Goal: Task Accomplishment & Management: Manage account settings

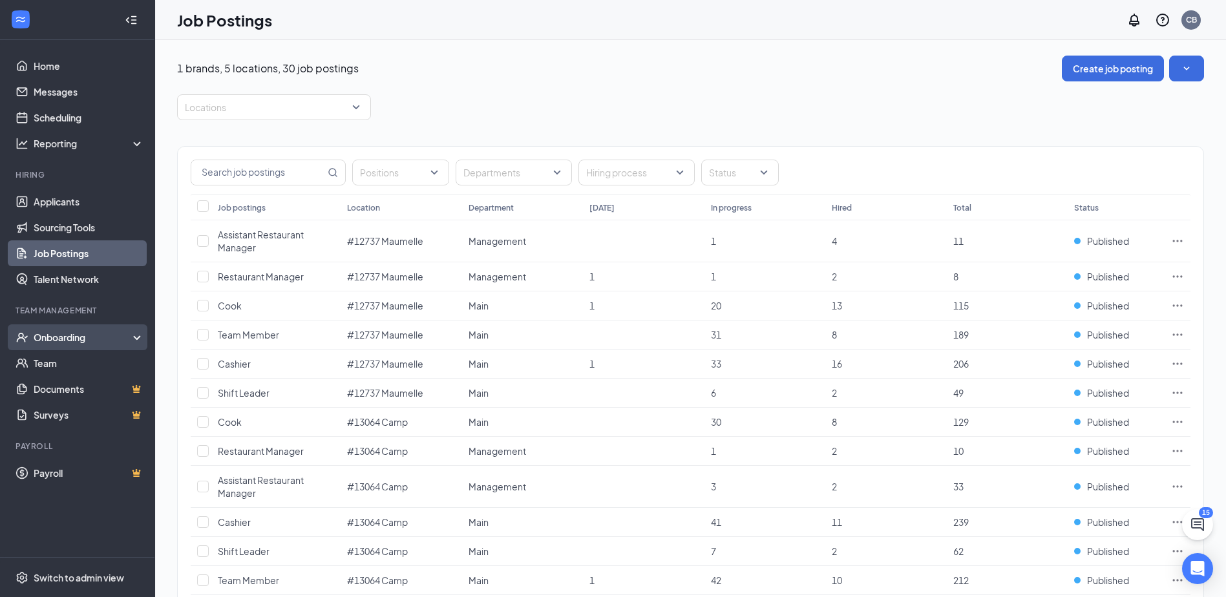
click at [76, 335] on div "Onboarding" at bounding box center [84, 337] width 100 height 13
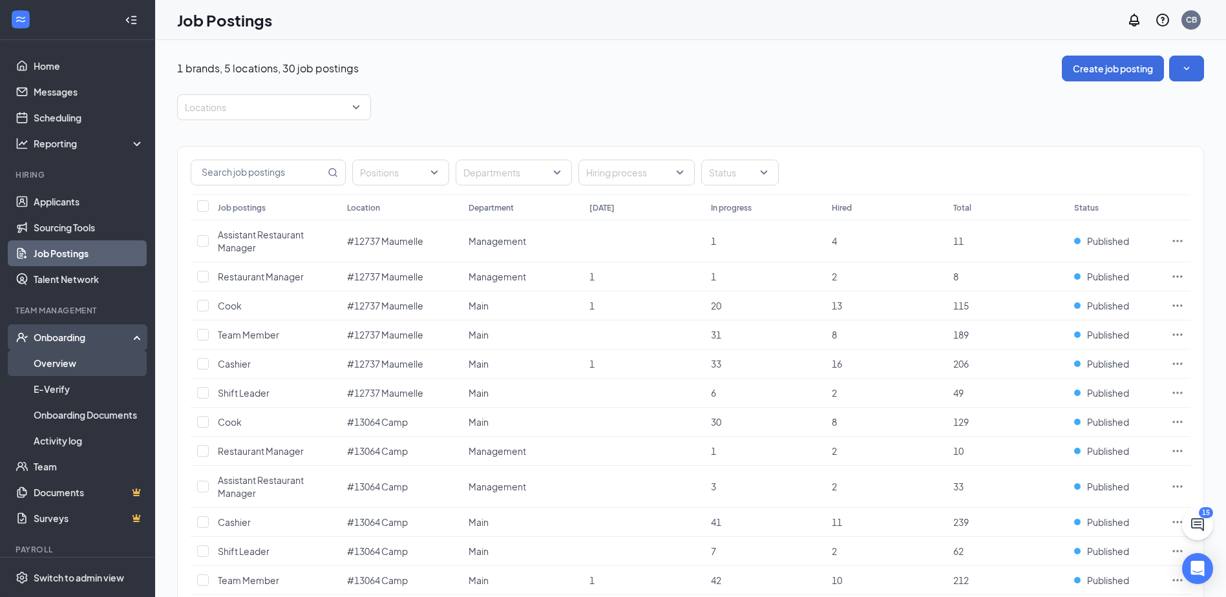
click at [78, 363] on link "Overview" at bounding box center [89, 363] width 111 height 26
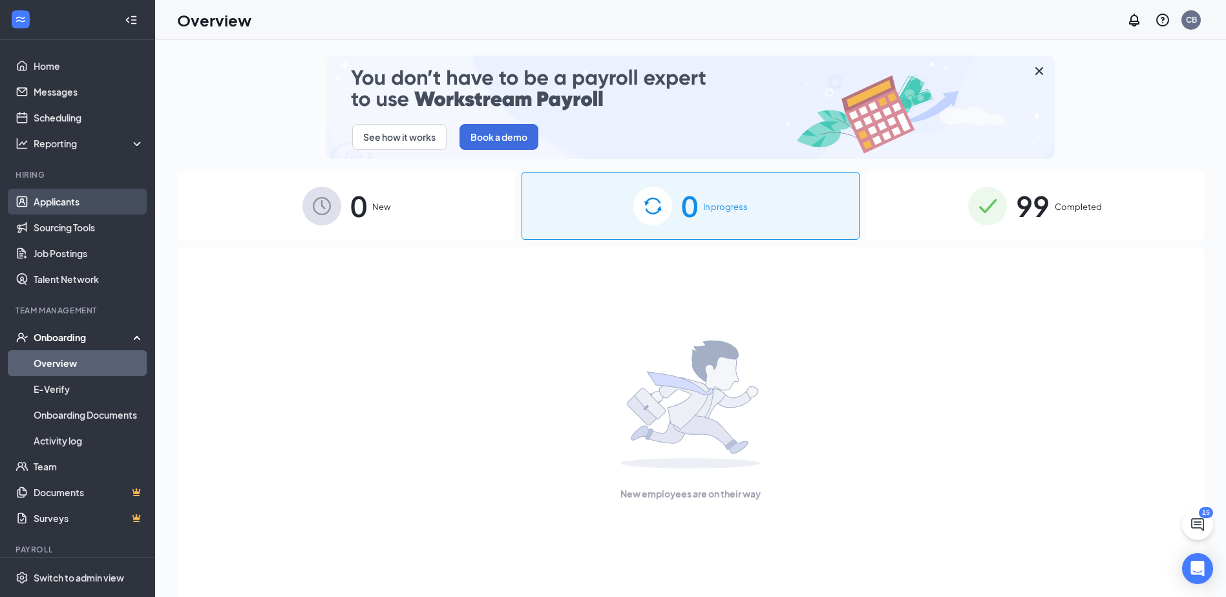
click at [94, 208] on link "Applicants" at bounding box center [89, 202] width 111 height 26
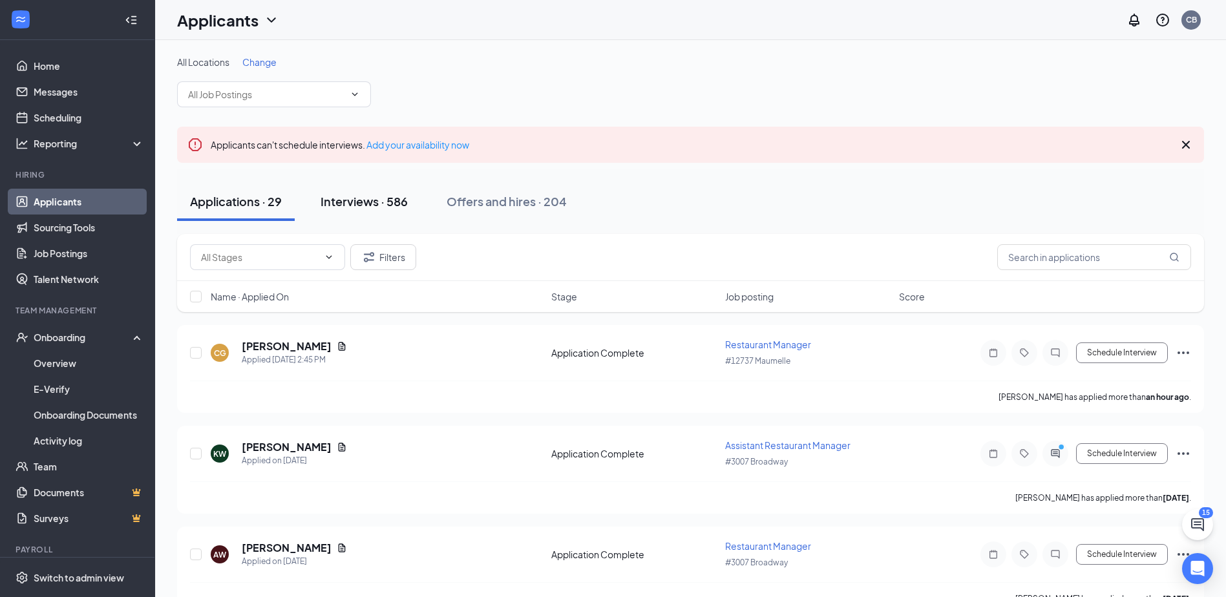
click at [386, 202] on div "Interviews · 586" at bounding box center [364, 201] width 87 height 16
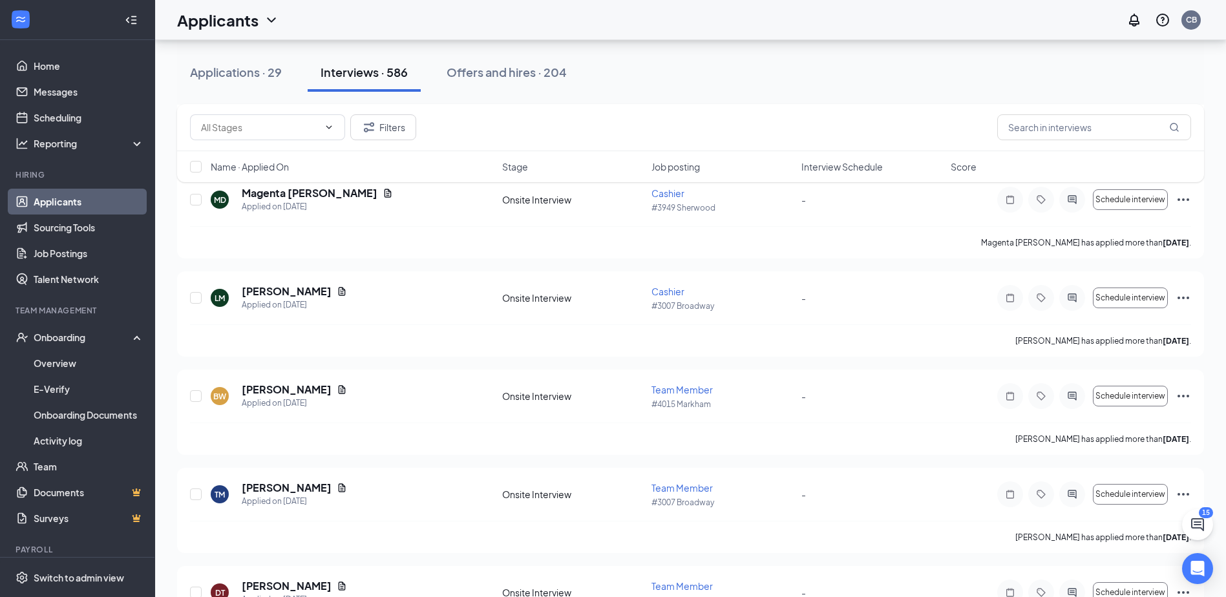
scroll to position [3361, 0]
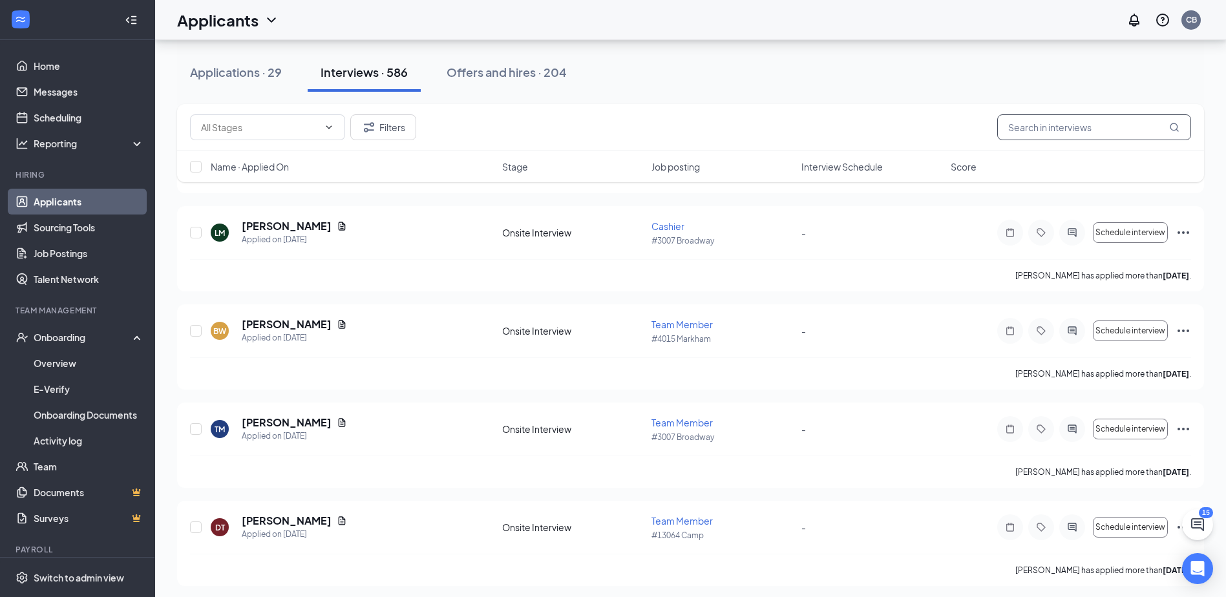
click at [1070, 117] on input "text" at bounding box center [1094, 127] width 194 height 26
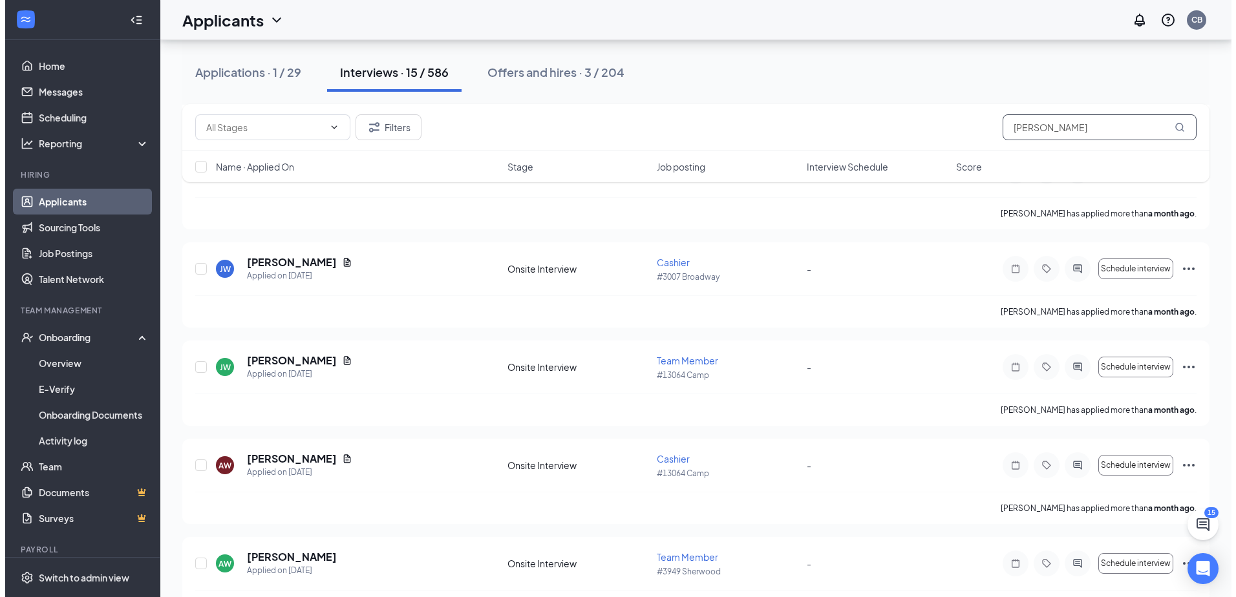
scroll to position [1204, 0]
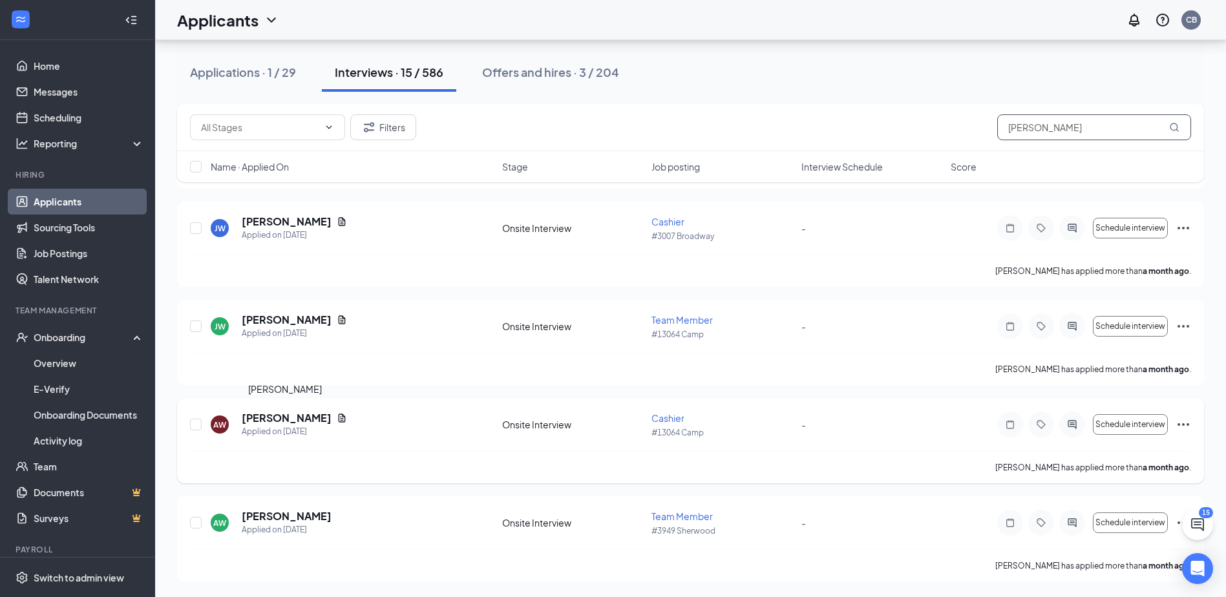
type input "WILLIAMS"
click at [293, 421] on h5 "[PERSON_NAME]" at bounding box center [287, 418] width 90 height 14
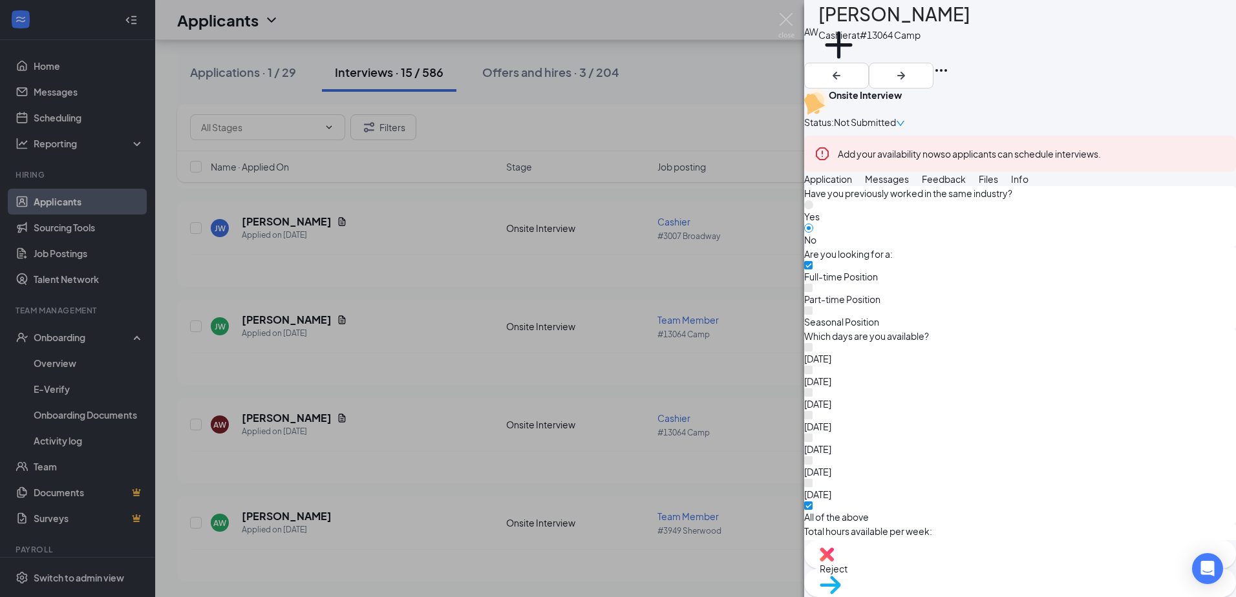
scroll to position [646, 0]
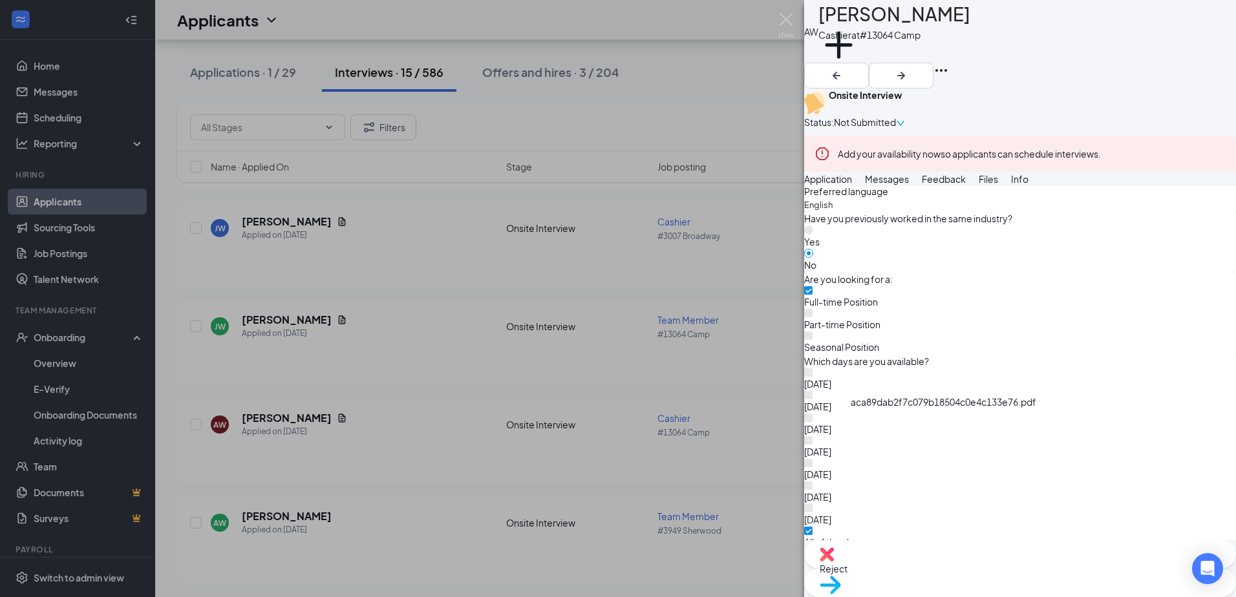
click at [949, 63] on icon "Ellipses" at bounding box center [941, 71] width 16 height 16
click at [1136, 52] on link "View full application" at bounding box center [1119, 45] width 83 height 14
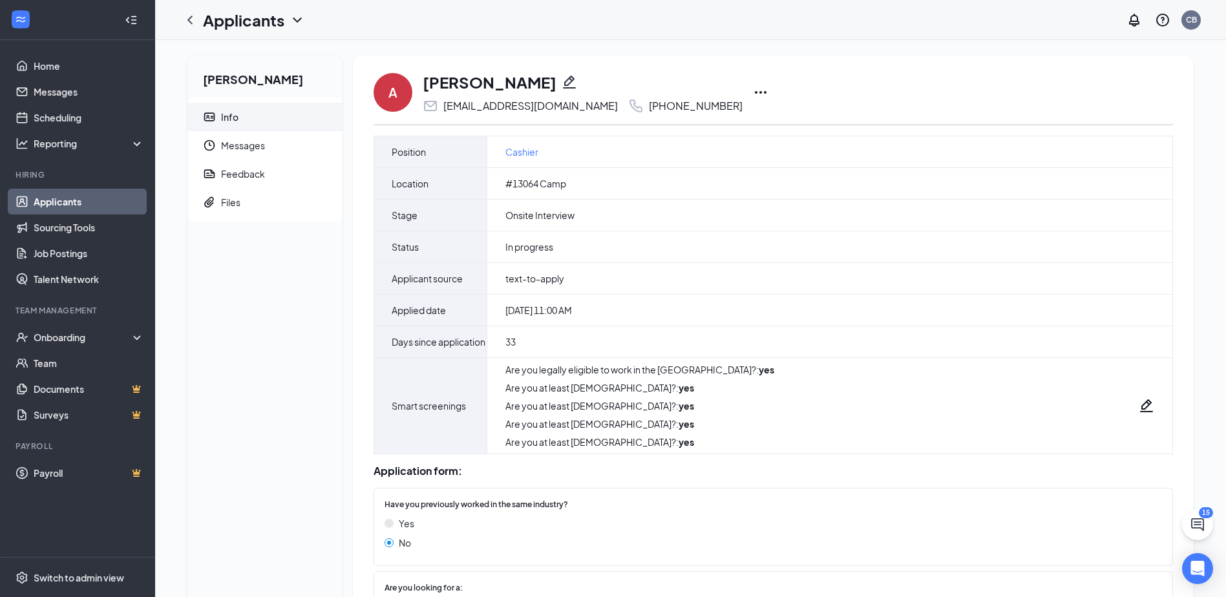
click at [753, 90] on icon "Ellipses" at bounding box center [761, 93] width 16 height 16
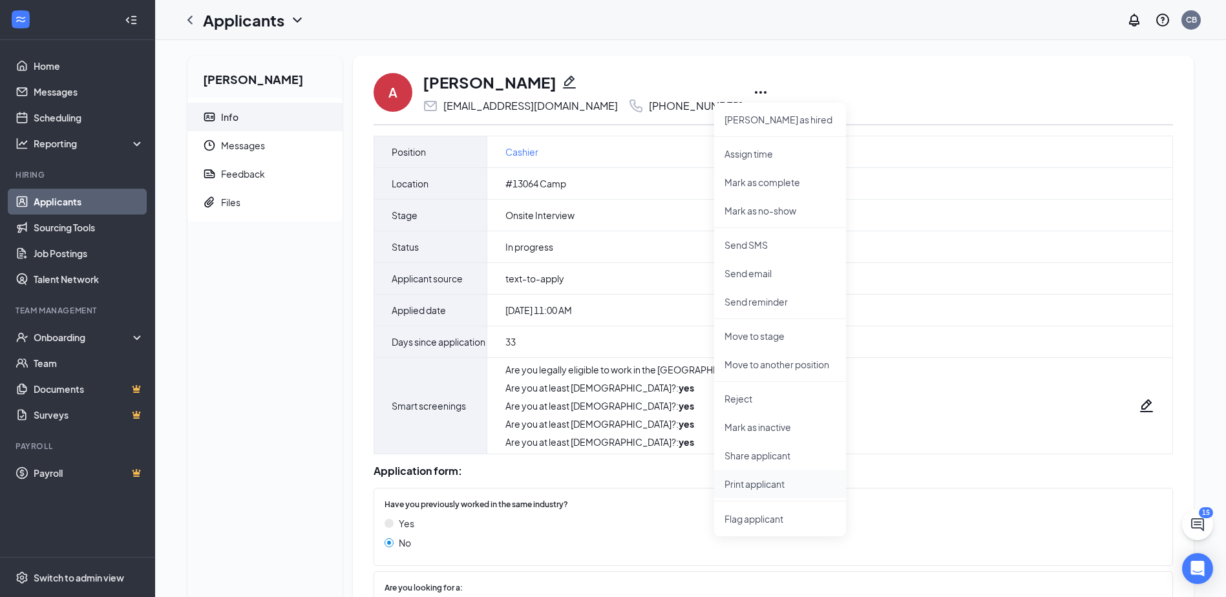
click at [763, 481] on p "Print applicant" at bounding box center [779, 484] width 111 height 13
